Goal: Contribute content: Add original content to the website for others to see

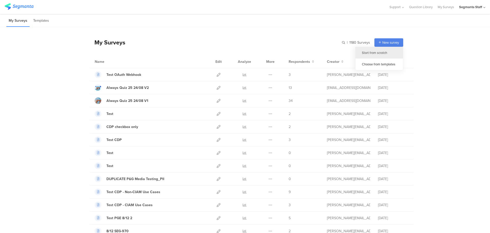
click at [383, 52] on div "Start from scratch" at bounding box center [379, 52] width 47 height 11
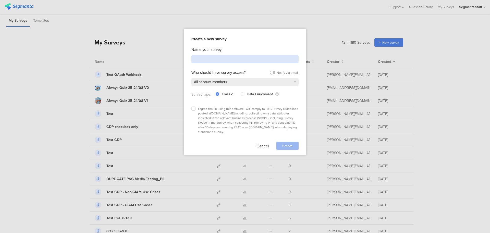
click at [262, 61] on input at bounding box center [244, 59] width 107 height 8
type input "Test Dynamic"
click at [190, 109] on div "Create a new survey Name your survey: Test Dynamic Who should have survey acces…" at bounding box center [245, 92] width 123 height 126
click at [197, 108] on div "I agree that in using this software I will comply to P&G Privacy Guidelines pos…" at bounding box center [244, 120] width 107 height 28
click at [193, 108] on icon at bounding box center [193, 108] width 2 height 2
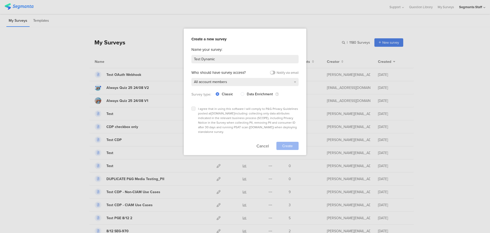
click at [0, 0] on input "checkbox" at bounding box center [0, 0] width 0 height 0
click at [291, 143] on span "Create" at bounding box center [287, 145] width 10 height 5
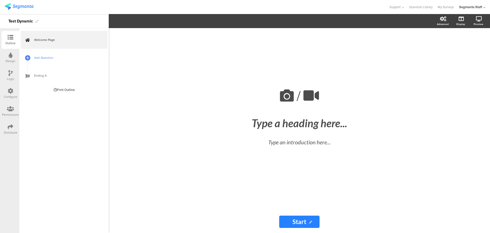
click at [63, 59] on span "Add Question" at bounding box center [66, 57] width 65 height 5
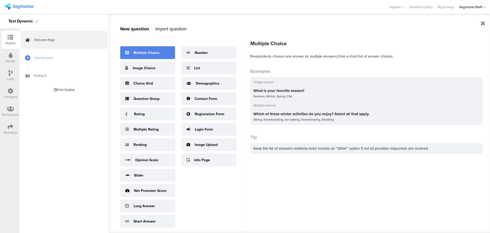
click at [143, 52] on div "Multiple Choice" at bounding box center [146, 52] width 26 height 5
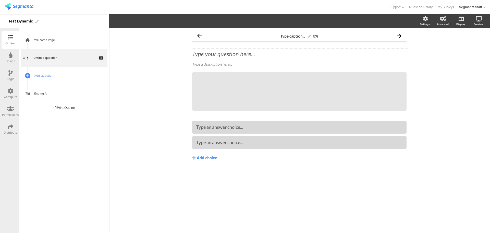
click at [225, 53] on div "Type your question here..." at bounding box center [299, 54] width 217 height 10
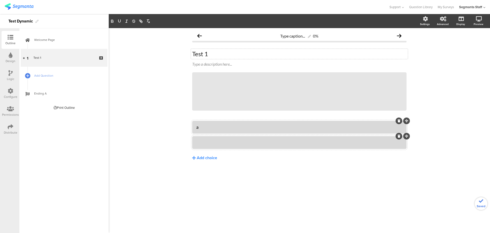
drag, startPoint x: 212, startPoint y: 135, endPoint x: 207, endPoint y: 143, distance: 9.4
click at [207, 143] on div "a" at bounding box center [299, 135] width 214 height 28
click at [11, 129] on icon at bounding box center [11, 127] width 6 height 6
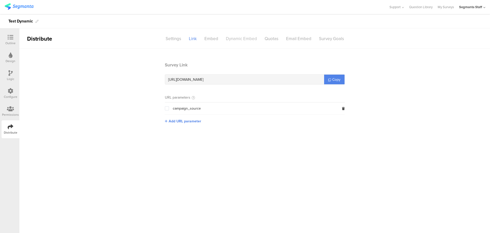
click at [252, 40] on div "Dynamic Embed" at bounding box center [241, 38] width 39 height 9
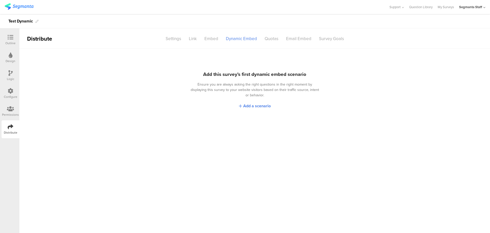
click at [10, 38] on icon at bounding box center [11, 37] width 6 height 6
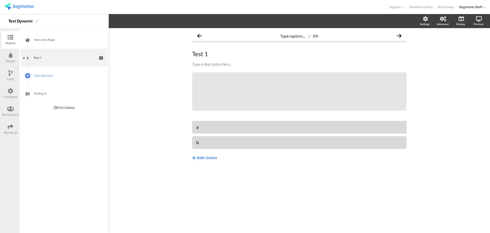
click at [65, 77] on span "Add Question" at bounding box center [66, 75] width 65 height 5
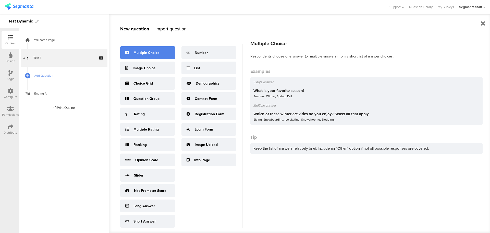
click at [160, 57] on div "Multiple Choice" at bounding box center [147, 52] width 55 height 13
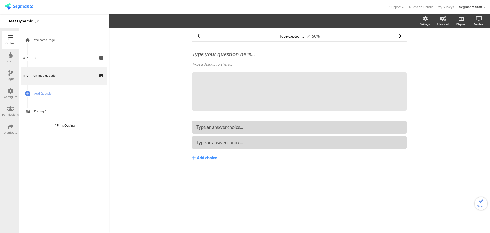
click at [221, 55] on div "Type your question here..." at bounding box center [299, 54] width 217 height 10
click at [198, 146] on div at bounding box center [299, 142] width 206 height 8
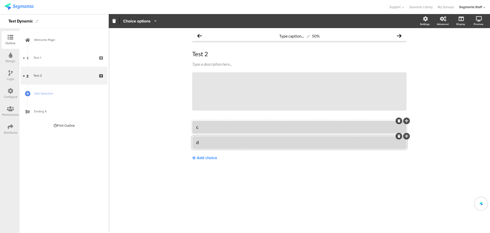
click at [15, 121] on div "Distribute" at bounding box center [11, 129] width 18 height 18
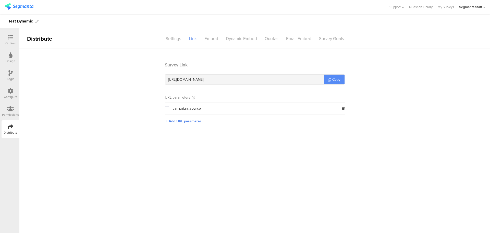
click at [338, 79] on span "Copy" at bounding box center [336, 79] width 8 height 5
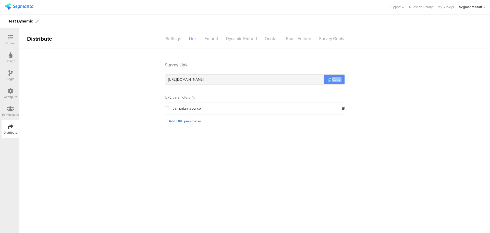
drag, startPoint x: 338, startPoint y: 79, endPoint x: 327, endPoint y: 77, distance: 10.3
click at [332, 79] on link "Copy" at bounding box center [334, 80] width 20 height 10
drag, startPoint x: 239, startPoint y: 42, endPoint x: 242, endPoint y: 41, distance: 2.6
click at [240, 42] on div "Dynamic Embed" at bounding box center [241, 38] width 39 height 9
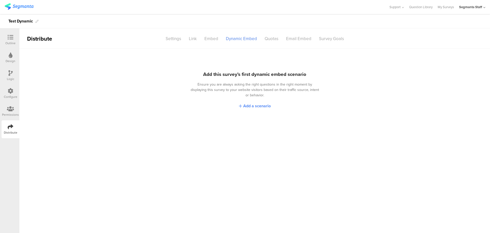
click at [265, 103] on span "Add a scenario" at bounding box center [257, 106] width 28 height 6
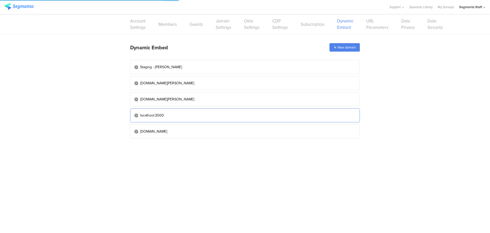
click at [212, 118] on link "localhost:3000" at bounding box center [245, 115] width 230 height 14
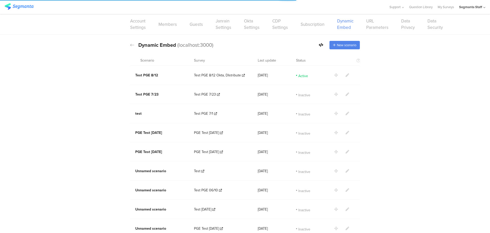
click at [347, 74] on section at bounding box center [349, 74] width 31 height 5
click at [346, 75] on icon at bounding box center [348, 75] width 4 height 4
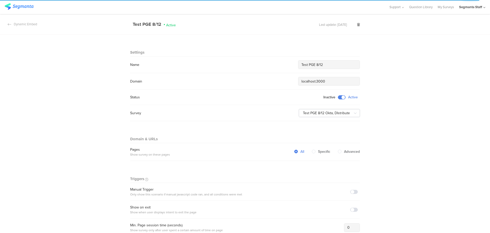
click at [338, 98] on span at bounding box center [342, 97] width 8 height 4
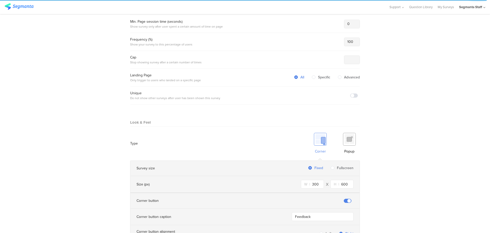
scroll to position [303, 0]
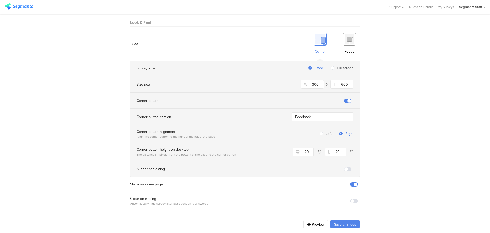
click at [331, 220] on button "Save changes" at bounding box center [345, 224] width 30 height 8
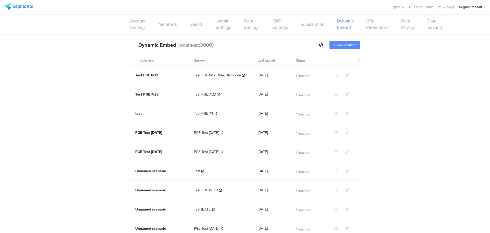
click at [345, 48] on div "New scenario" at bounding box center [344, 45] width 30 height 8
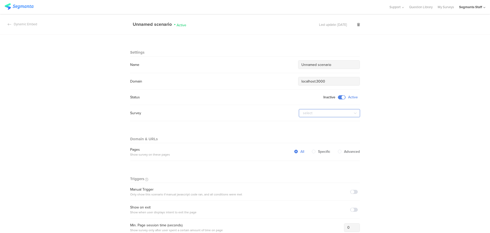
drag, startPoint x: 318, startPoint y: 114, endPoint x: 299, endPoint y: 127, distance: 23.1
click at [318, 115] on input "text" at bounding box center [329, 113] width 61 height 8
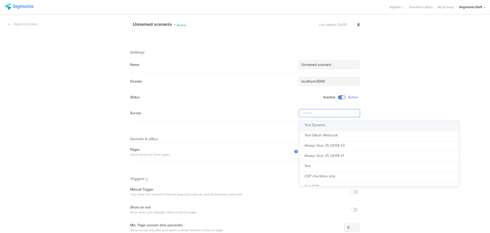
click at [308, 126] on span "Test Dynamic" at bounding box center [314, 124] width 21 height 5
type input "Test Dynamic"
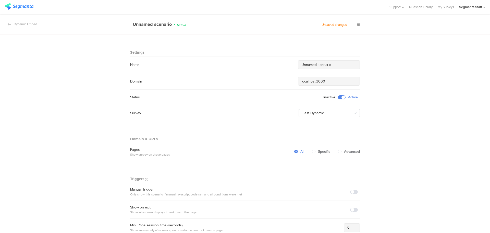
drag, startPoint x: 323, startPoint y: 64, endPoint x: 327, endPoint y: 62, distance: 4.7
click at [325, 64] on input "Unnamed scenario" at bounding box center [328, 64] width 55 height 5
drag, startPoint x: 334, startPoint y: 62, endPoint x: 272, endPoint y: 68, distance: 62.2
click at [273, 68] on div "Name Unnamed scenario" at bounding box center [245, 64] width 230 height 9
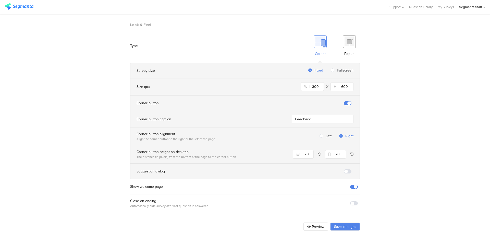
scroll to position [303, 0]
type input "test 8/27"
click at [335, 220] on button "Save changes" at bounding box center [345, 224] width 30 height 8
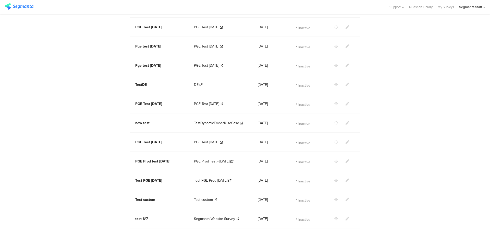
scroll to position [560, 0]
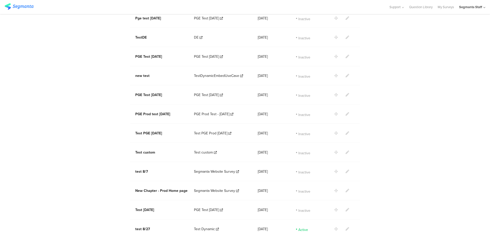
click at [485, 8] on icon at bounding box center [484, 8] width 2 height 4
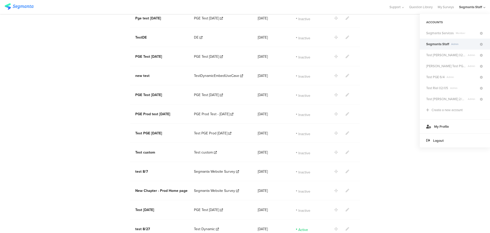
click at [485, 7] on icon at bounding box center [484, 8] width 2 height 4
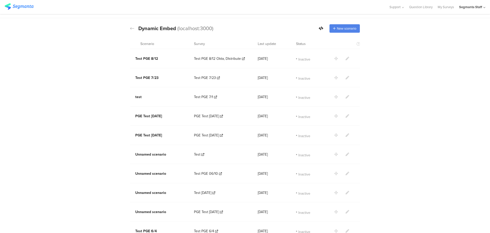
scroll to position [0, 0]
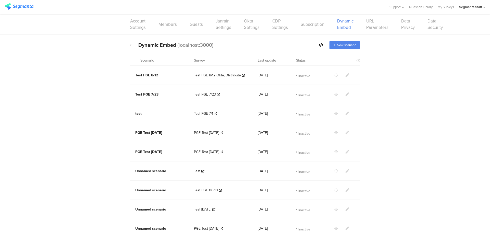
click at [320, 47] on div at bounding box center [321, 44] width 5 height 5
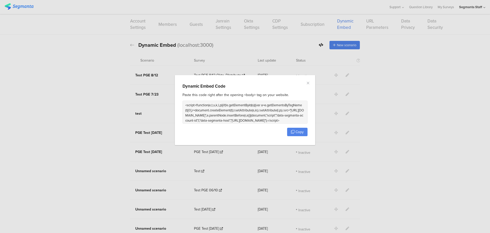
click at [291, 136] on div "Dynamic Embed Code Paste this code right after the opening <body> tag on your w…" at bounding box center [245, 110] width 140 height 70
click at [292, 133] on button "Copy" at bounding box center [297, 132] width 20 height 8
click at [299, 133] on span "Copy" at bounding box center [300, 131] width 8 height 5
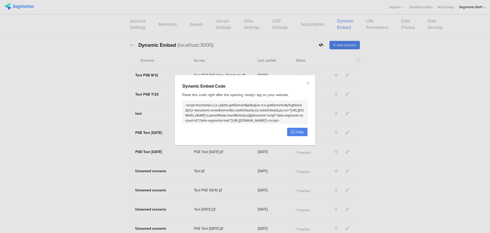
click at [307, 81] on icon "Close" at bounding box center [308, 83] width 4 height 4
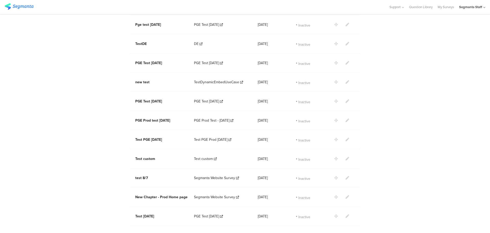
scroll to position [560, 0]
